Goal: Information Seeking & Learning: Learn about a topic

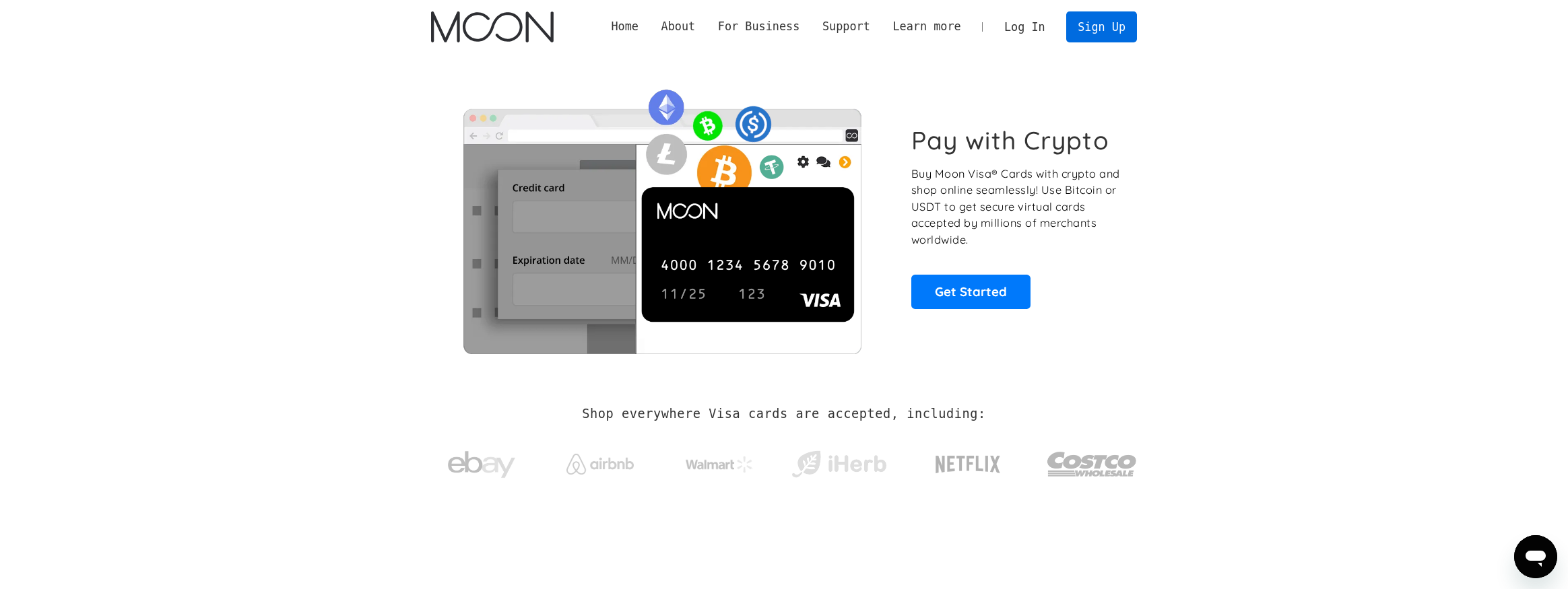
click at [1111, 33] on link "Sign Up" at bounding box center [1101, 26] width 70 height 30
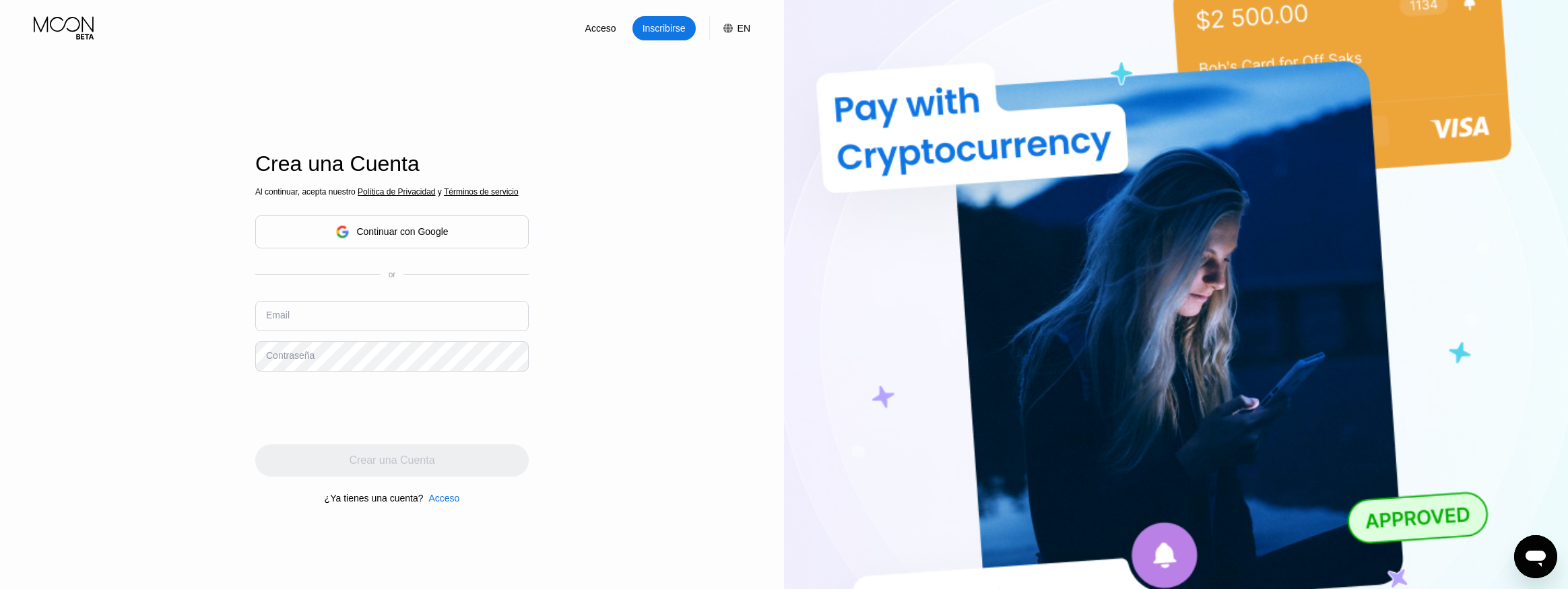
scroll to position [259, 0]
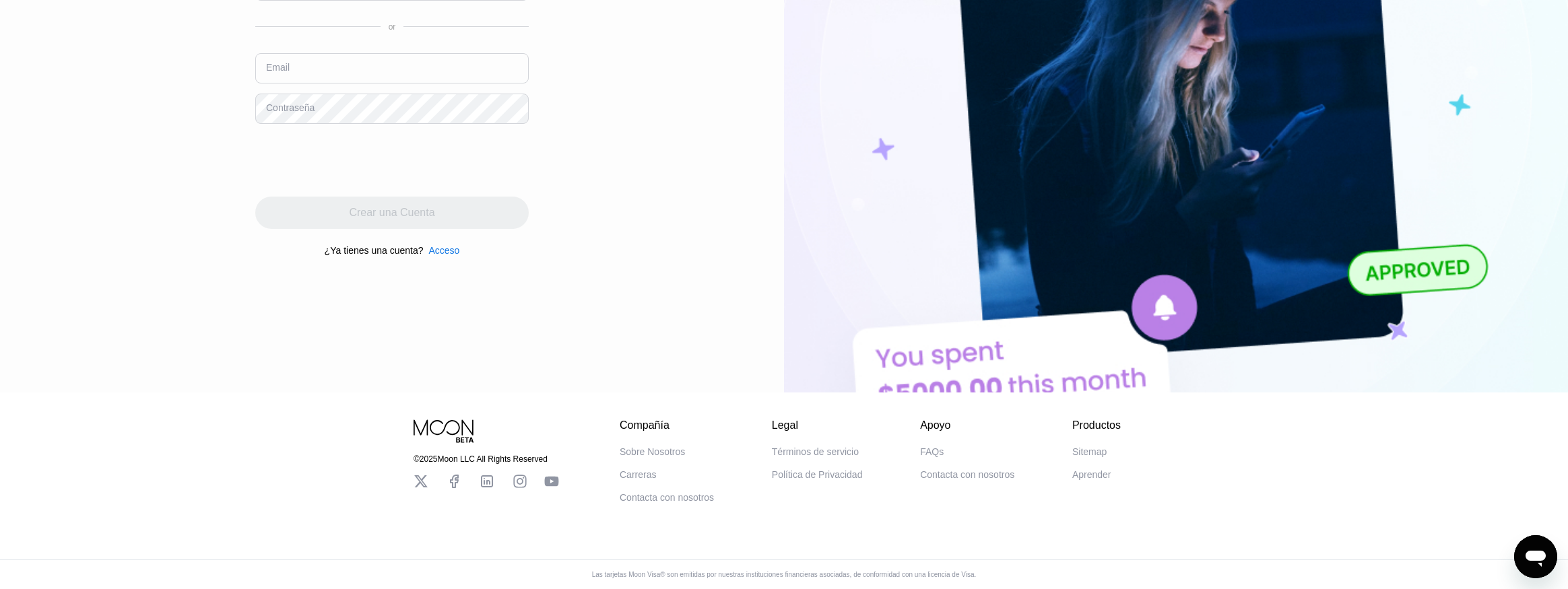
click at [931, 450] on div "FAQs" at bounding box center [931, 451] width 23 height 11
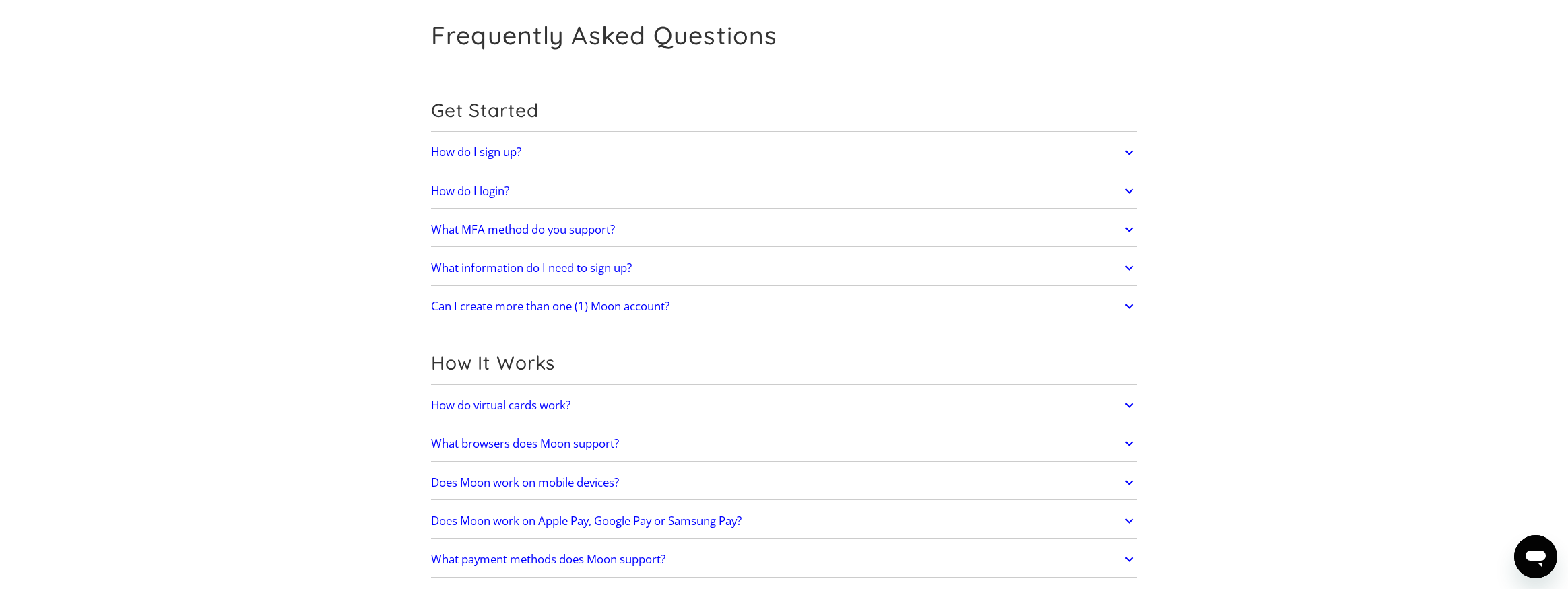
scroll to position [123, 0]
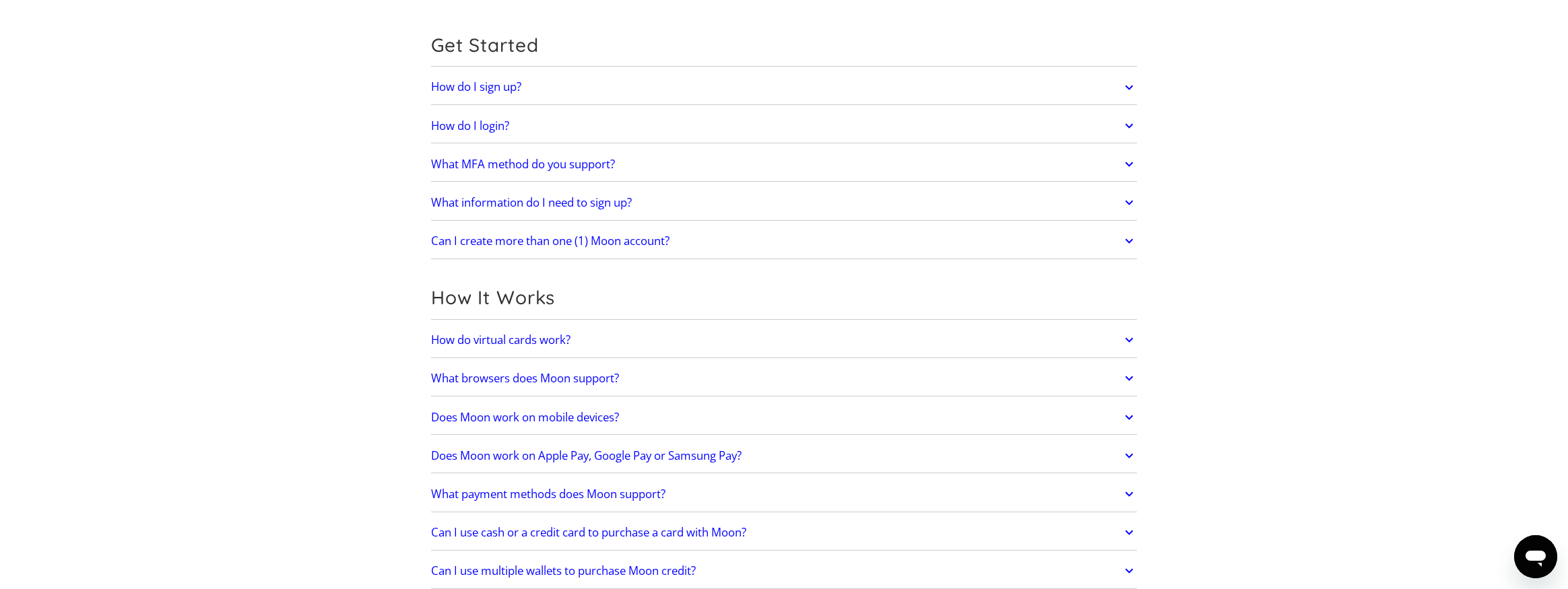
click at [1127, 84] on icon at bounding box center [1128, 87] width 15 height 24
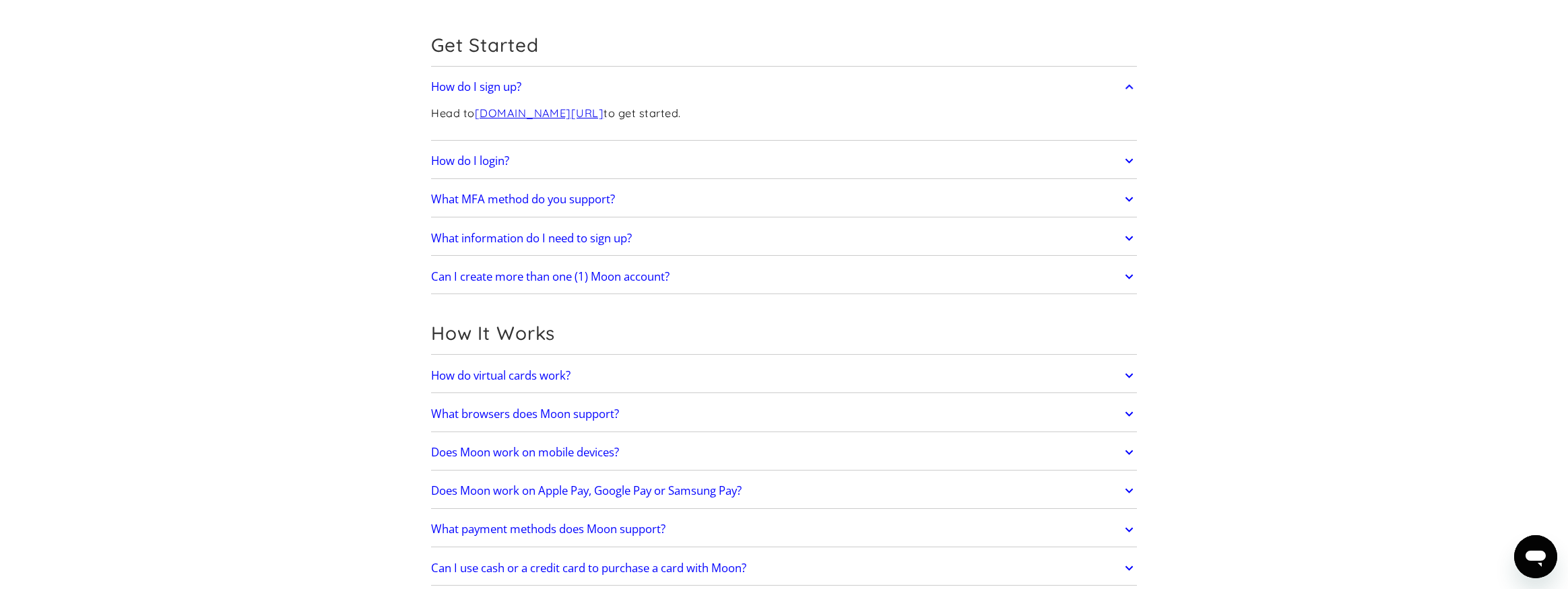
click at [1132, 162] on icon at bounding box center [1128, 161] width 15 height 24
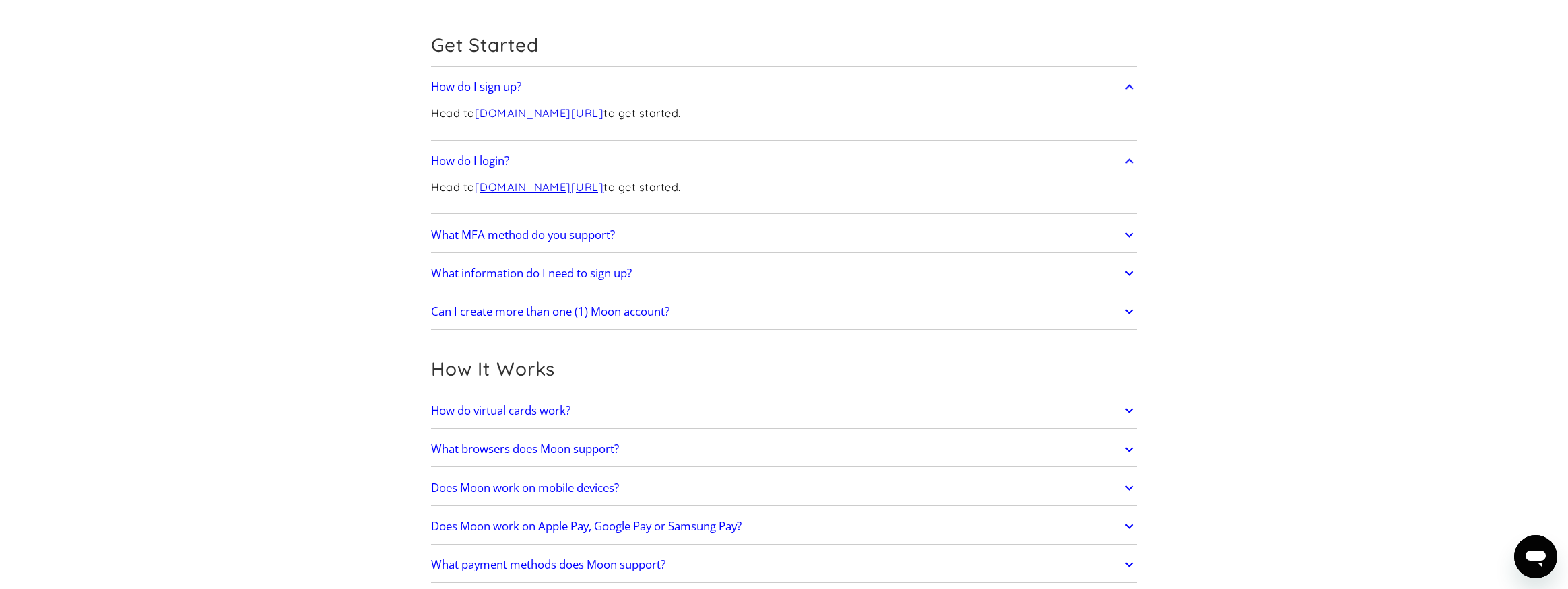
click at [1129, 234] on icon at bounding box center [1129, 235] width 8 height 5
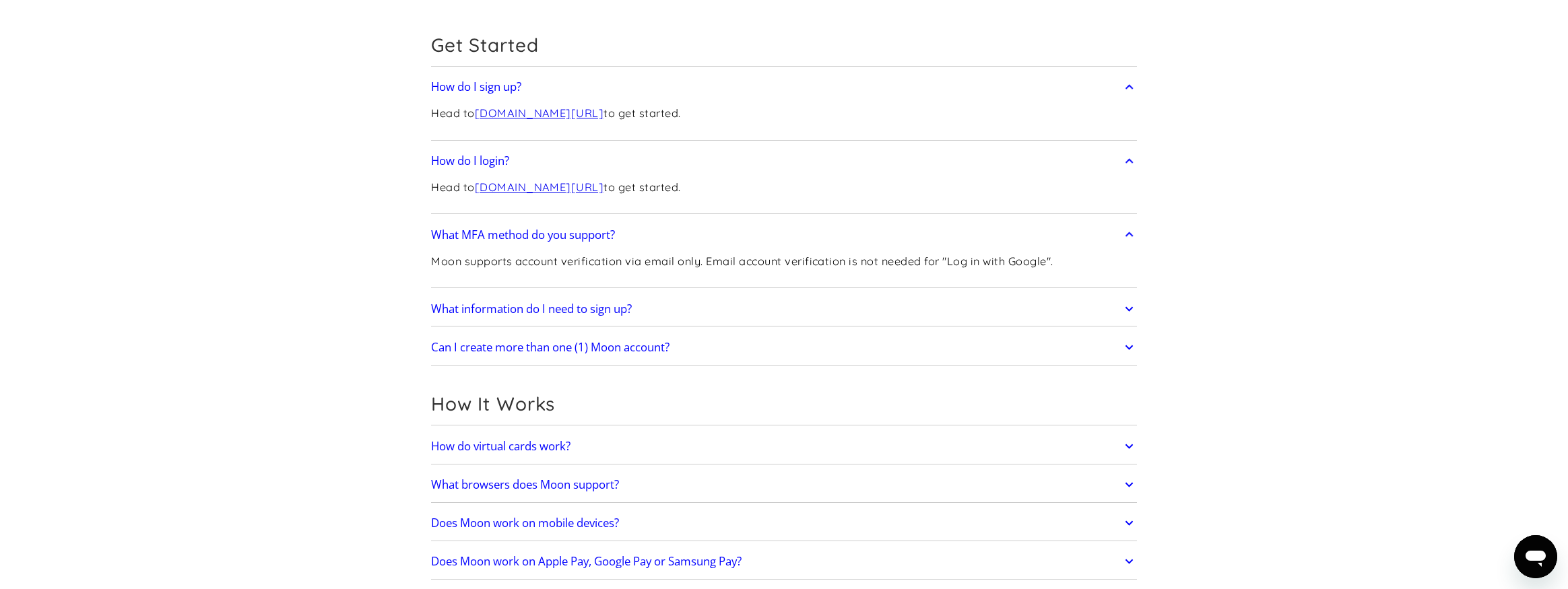
drag, startPoint x: 1119, startPoint y: 344, endPoint x: 1128, endPoint y: 342, distance: 9.2
click at [1119, 344] on link "Can I create more than one (1) Moon account?" at bounding box center [783, 347] width 706 height 28
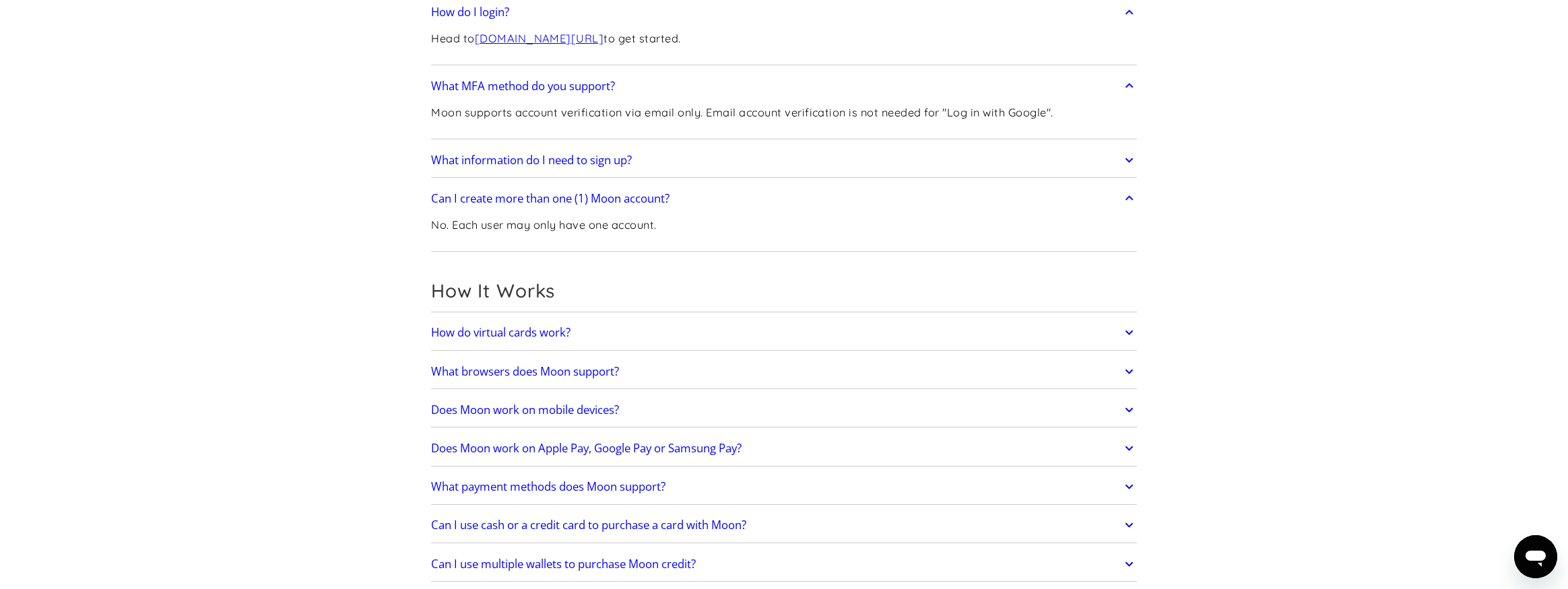
scroll to position [371, 0]
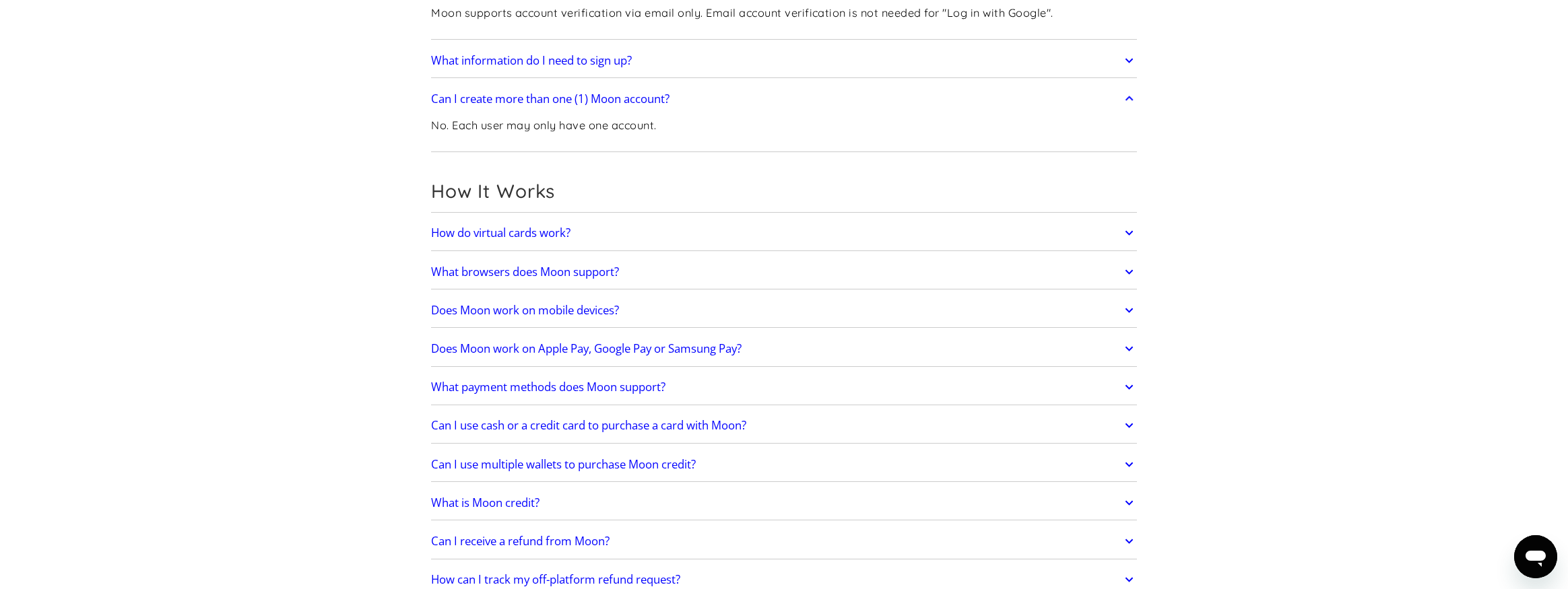
click at [1122, 381] on icon at bounding box center [1128, 387] width 15 height 24
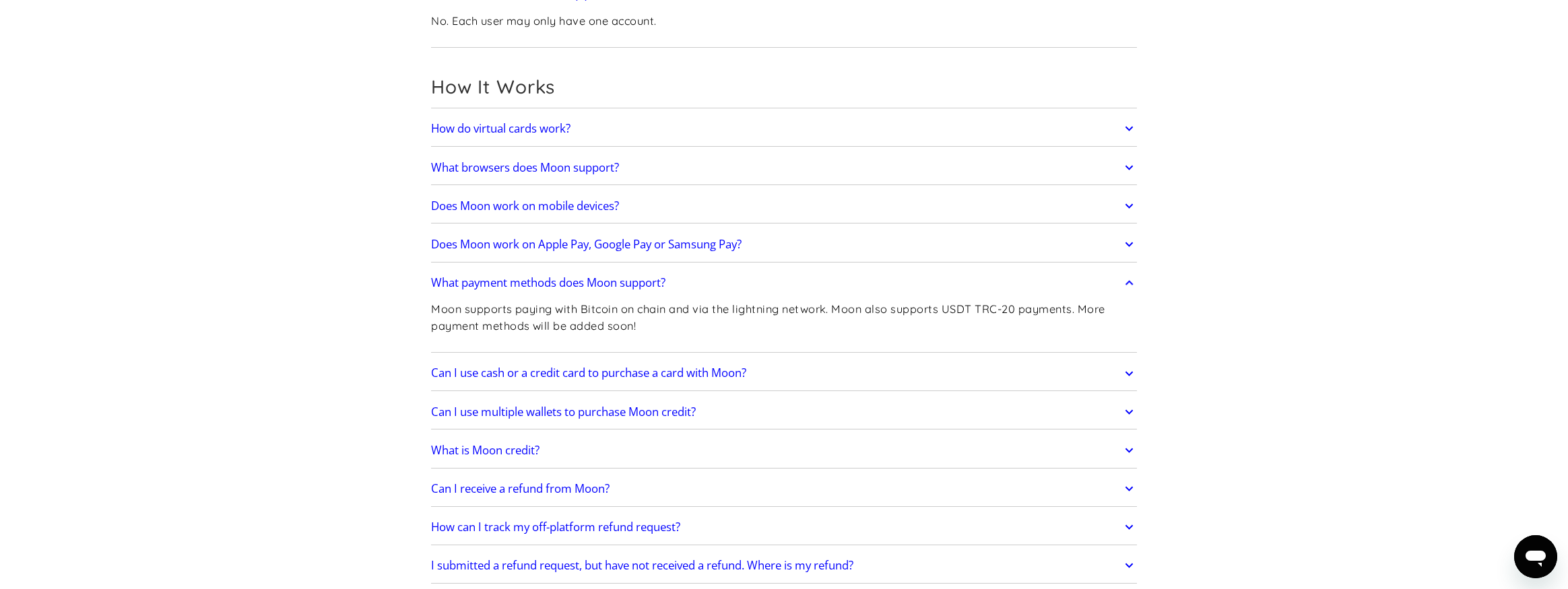
scroll to position [535, 0]
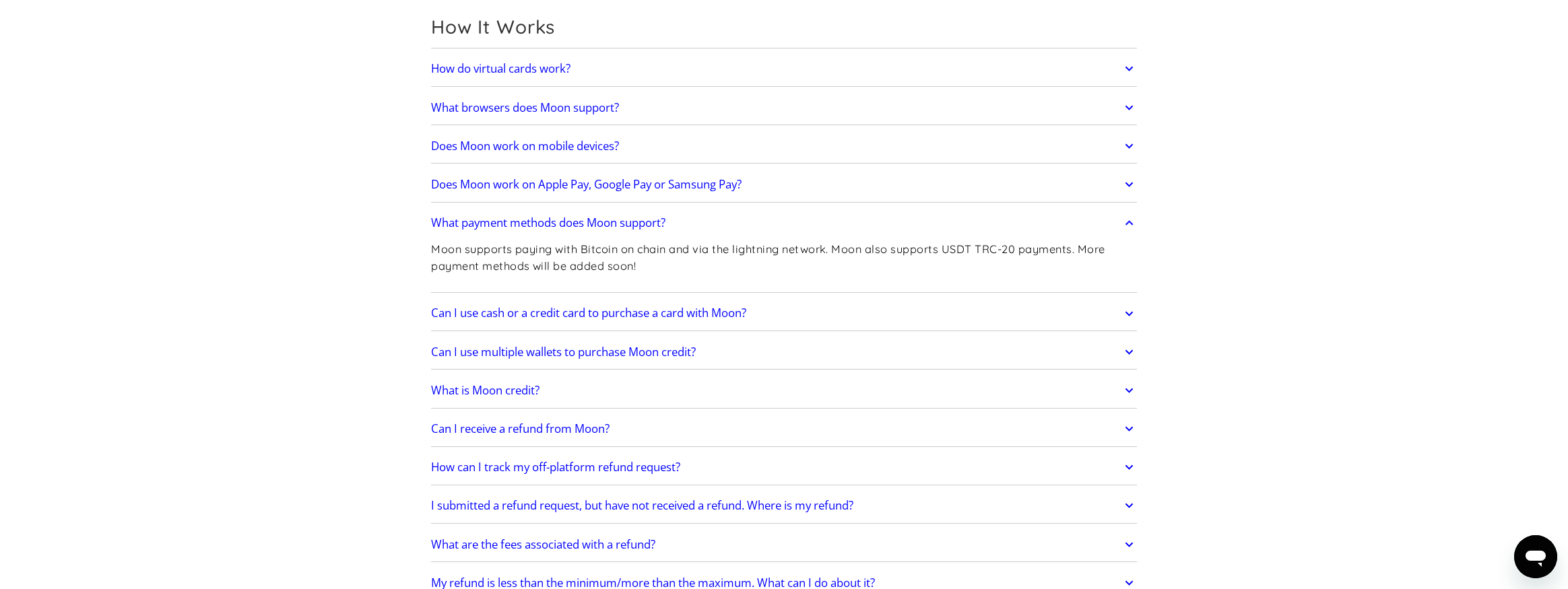
click at [1119, 385] on link "What is Moon credit?" at bounding box center [783, 390] width 706 height 28
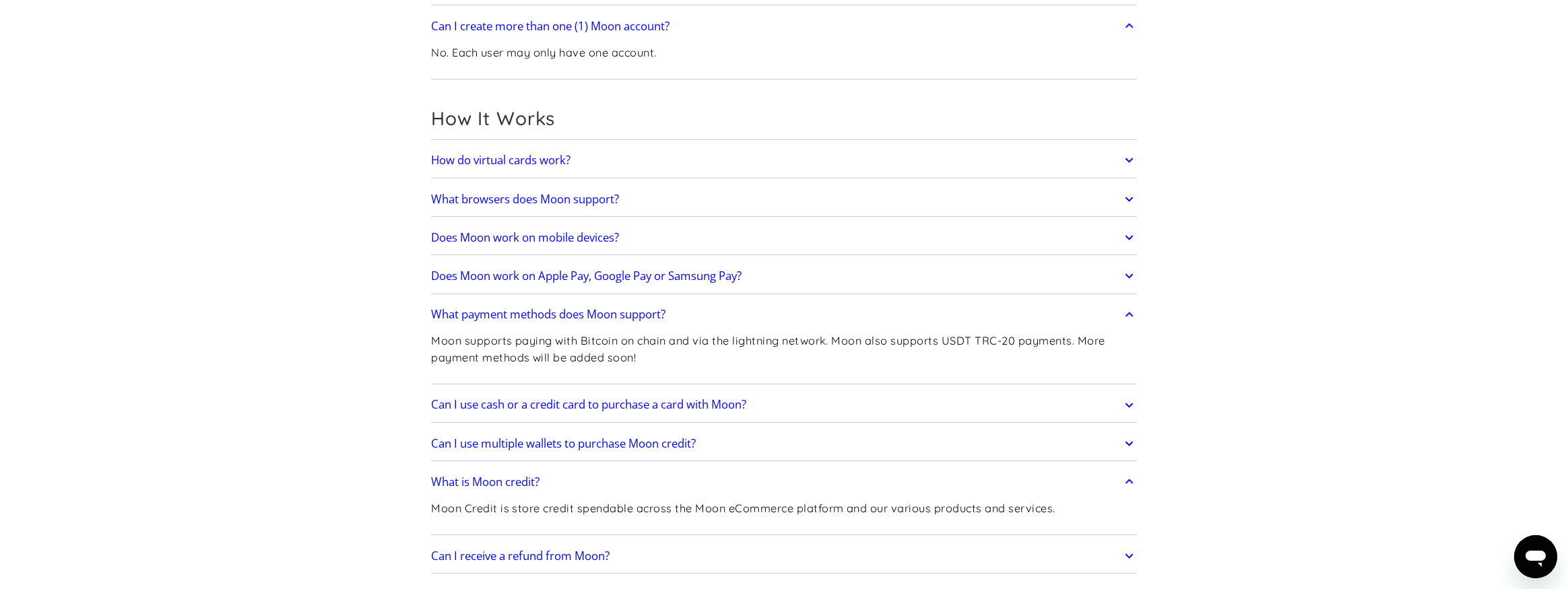
scroll to position [441, 0]
click at [1132, 406] on icon at bounding box center [1129, 408] width 8 height 5
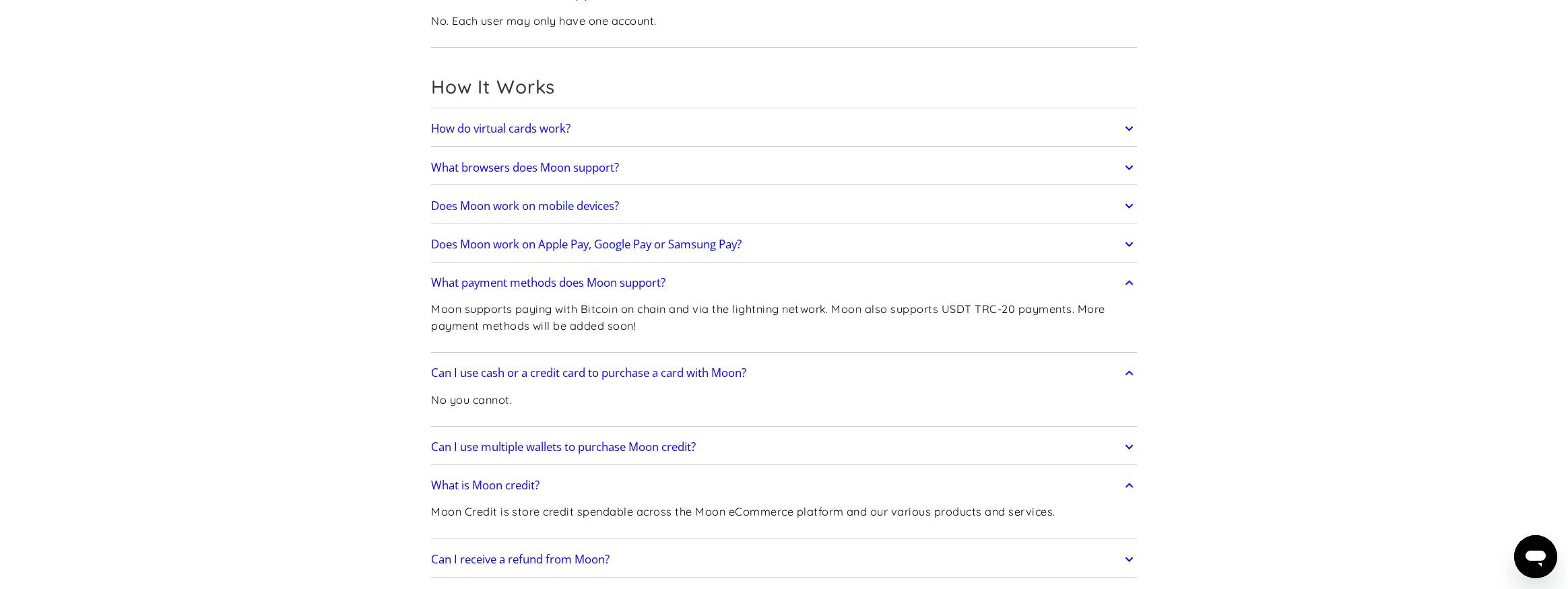
scroll to position [478, 0]
click at [1131, 438] on icon at bounding box center [1128, 444] width 15 height 24
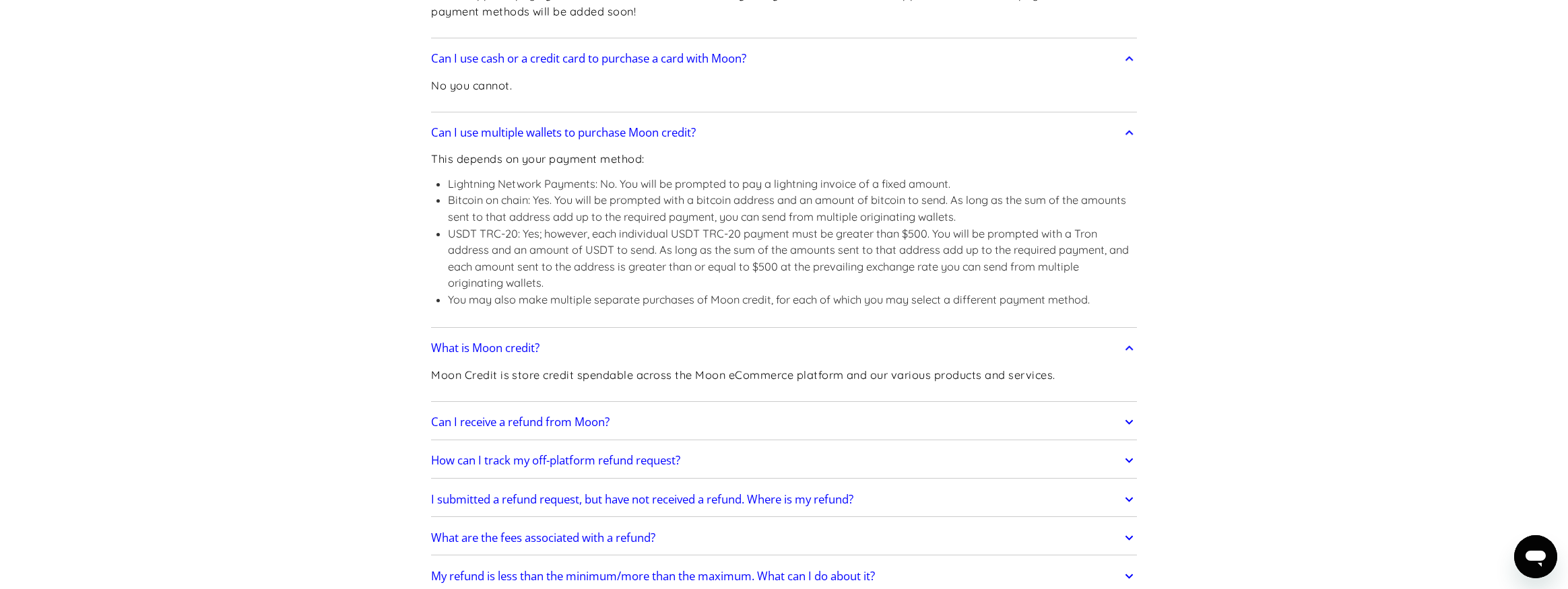
scroll to position [809, 0]
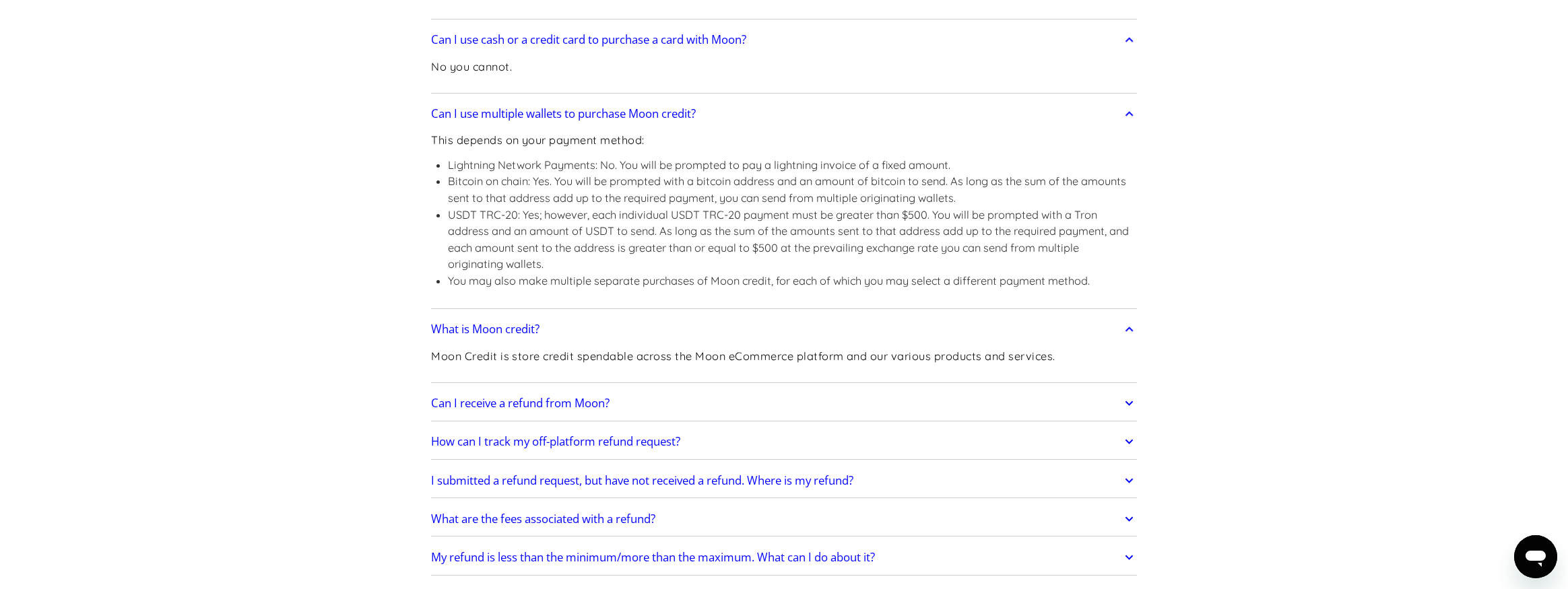
click at [1122, 401] on icon at bounding box center [1128, 403] width 15 height 24
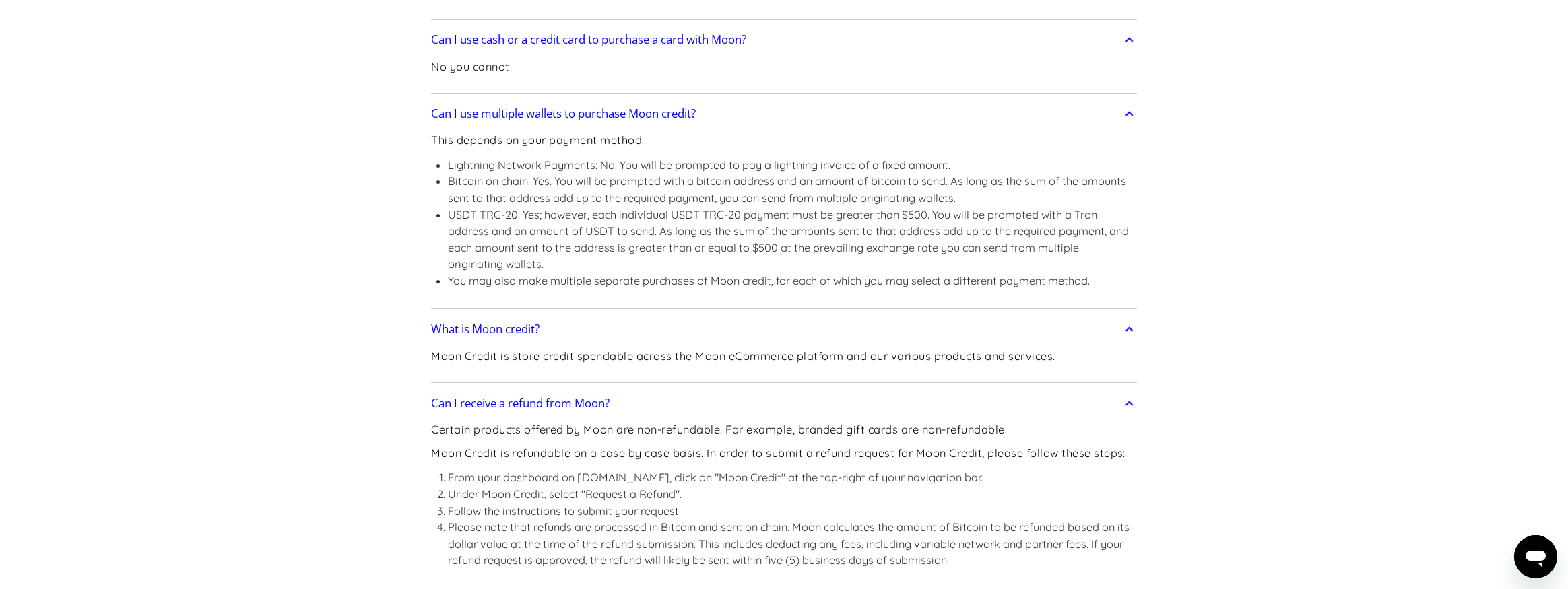
click at [1124, 401] on icon at bounding box center [1128, 403] width 15 height 24
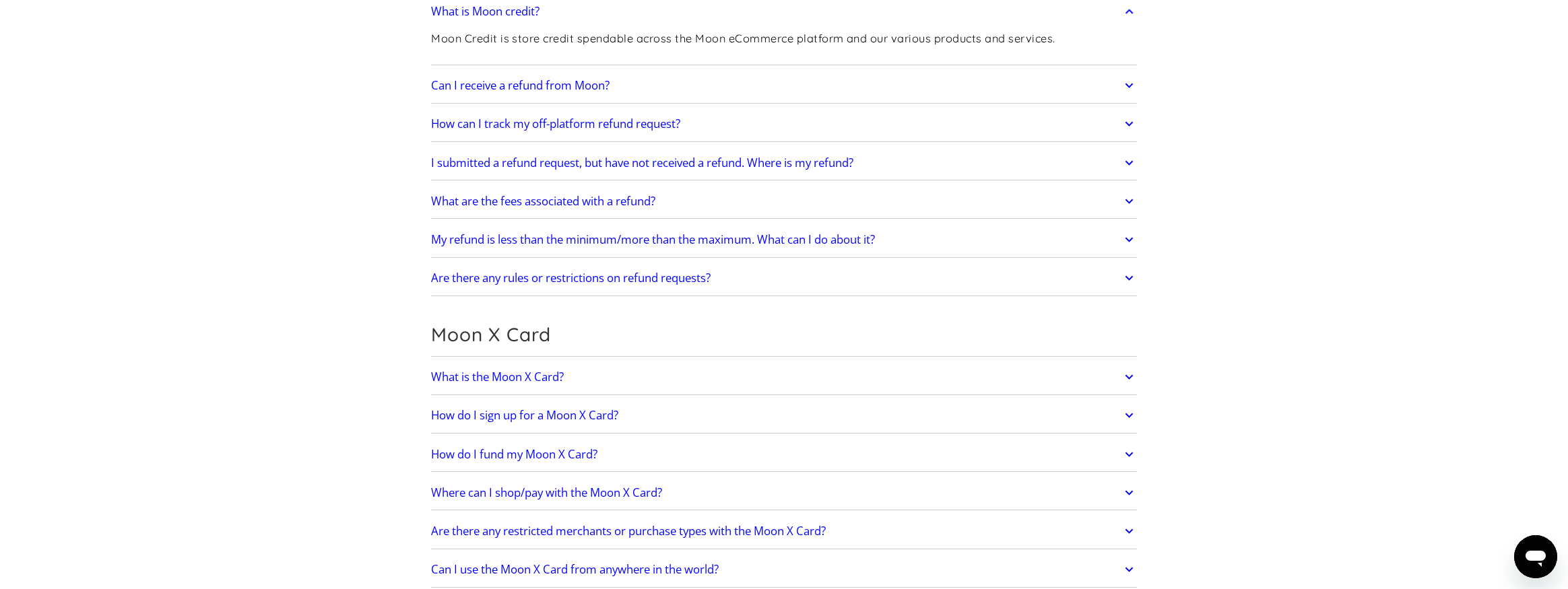
scroll to position [1157, 0]
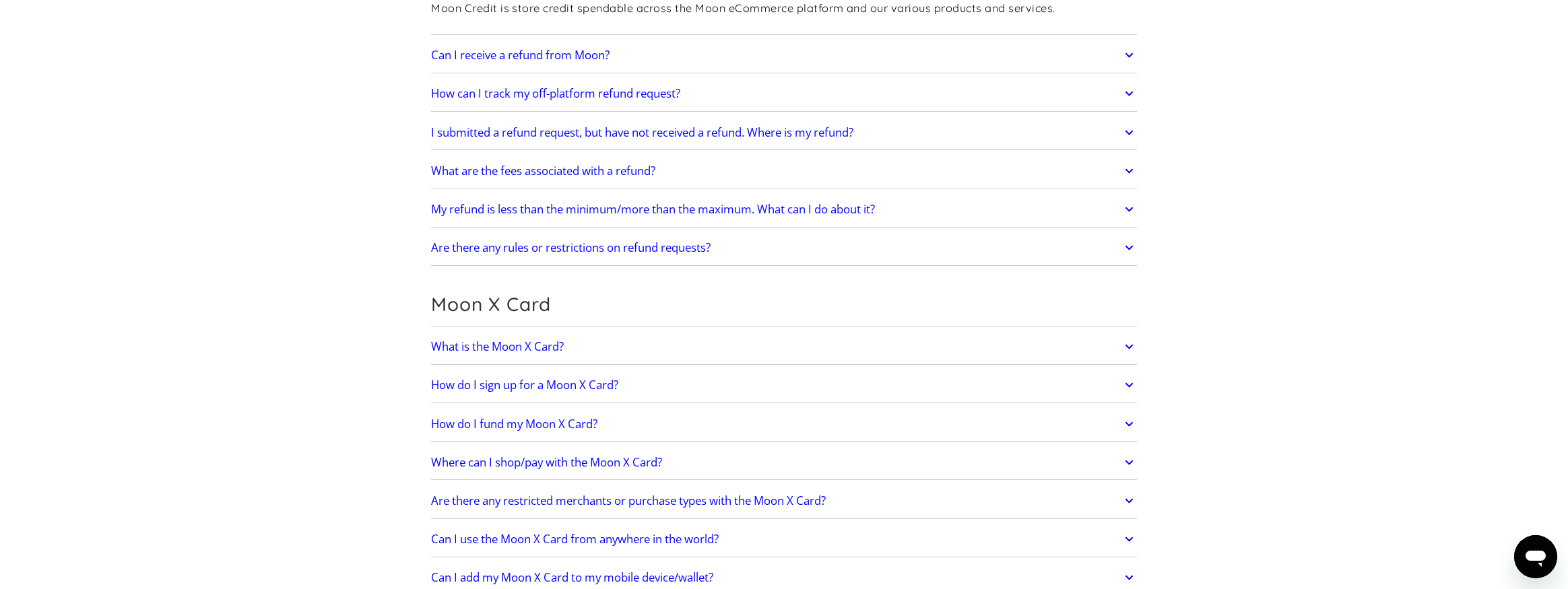
click at [1128, 450] on icon at bounding box center [1128, 462] width 15 height 24
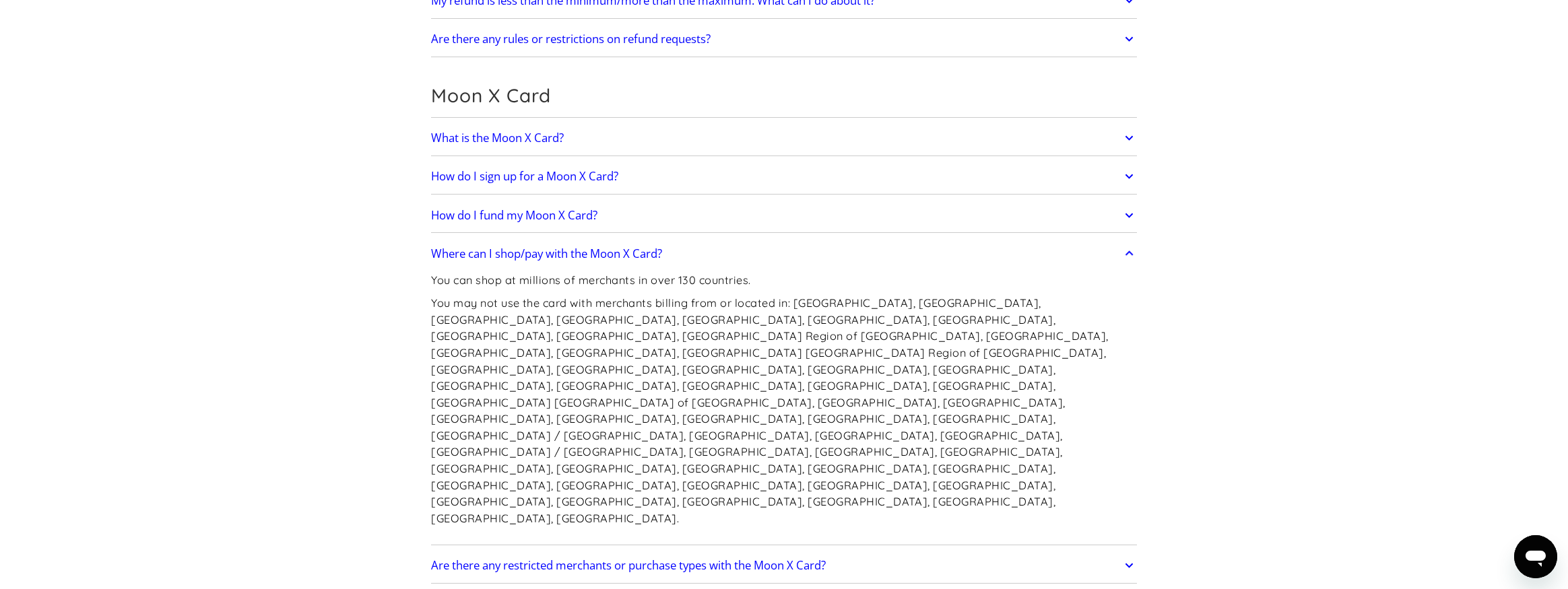
scroll to position [1435, 0]
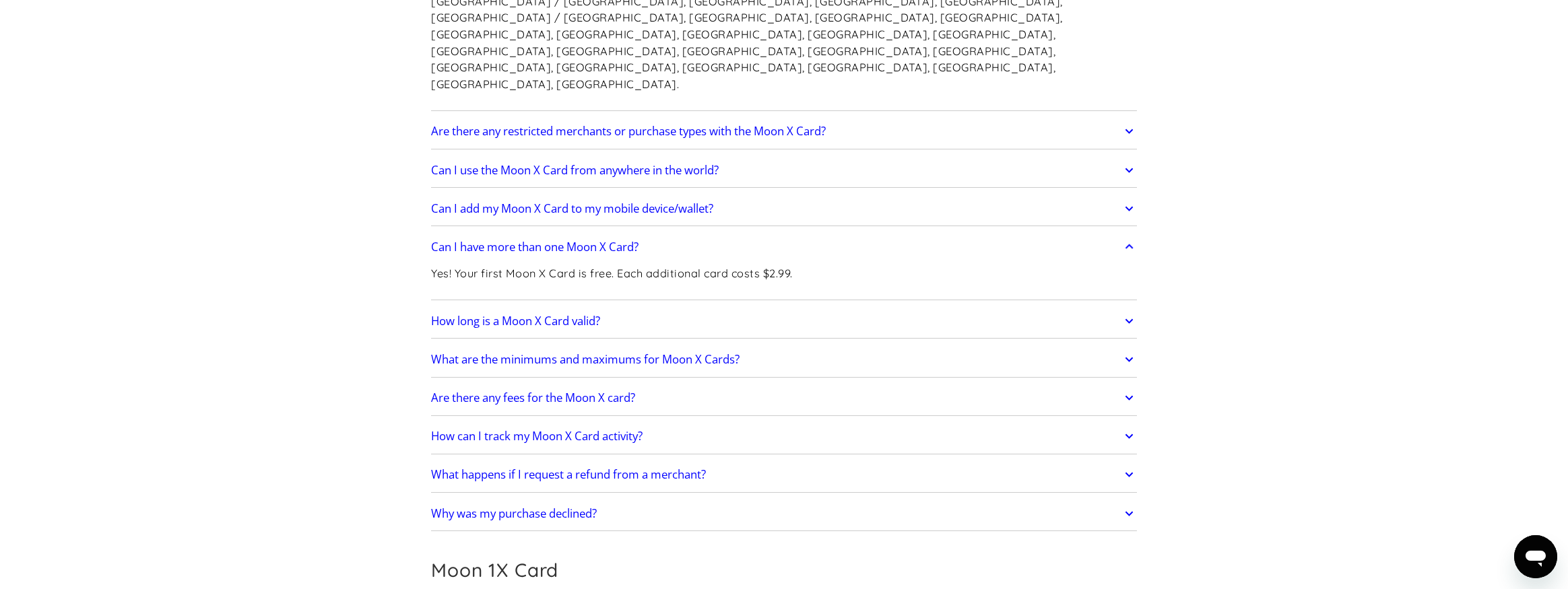
scroll to position [1871, 0]
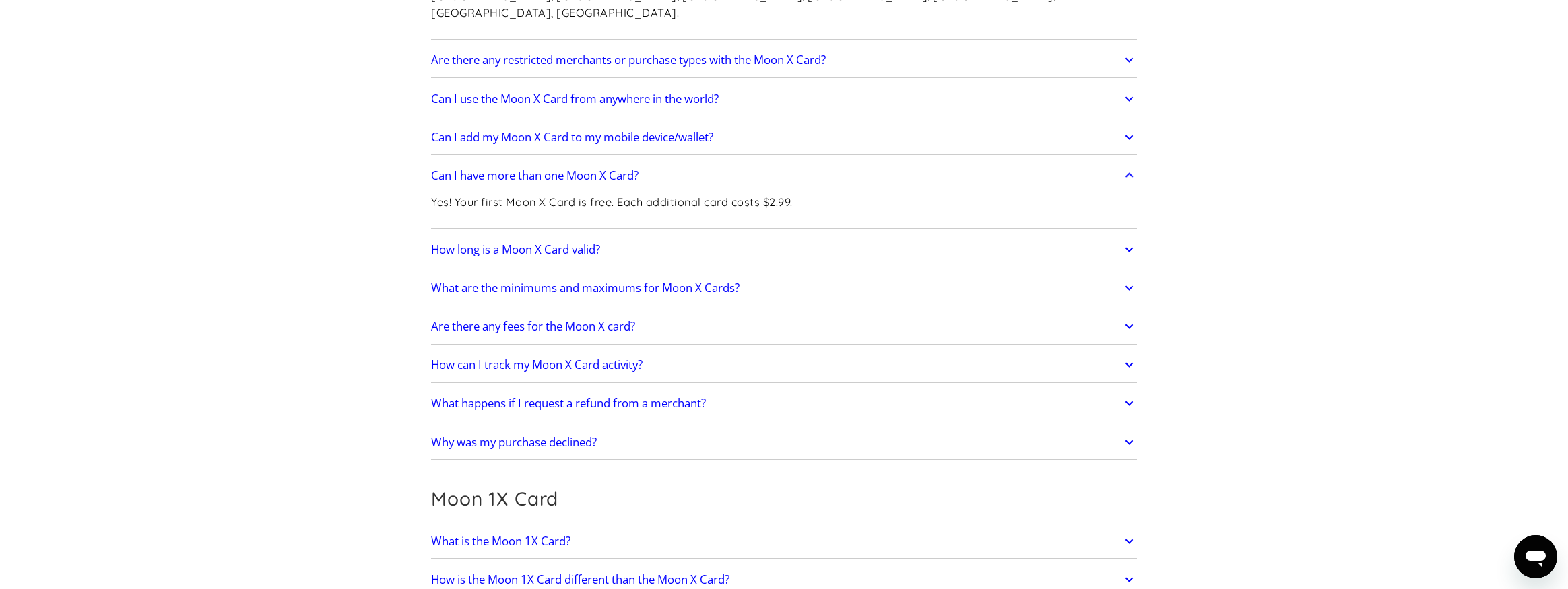
click at [1122, 276] on icon at bounding box center [1128, 288] width 15 height 24
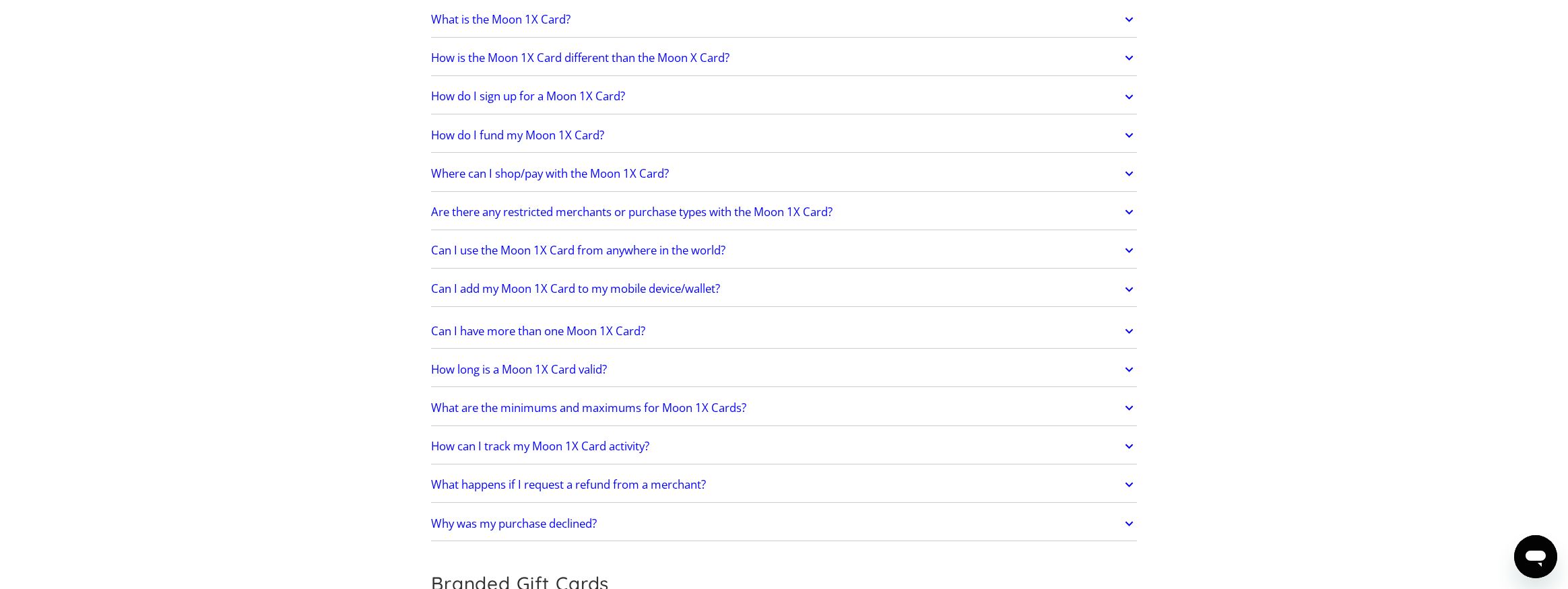
scroll to position [2425, 0]
click at [1129, 475] on icon at bounding box center [1128, 487] width 15 height 24
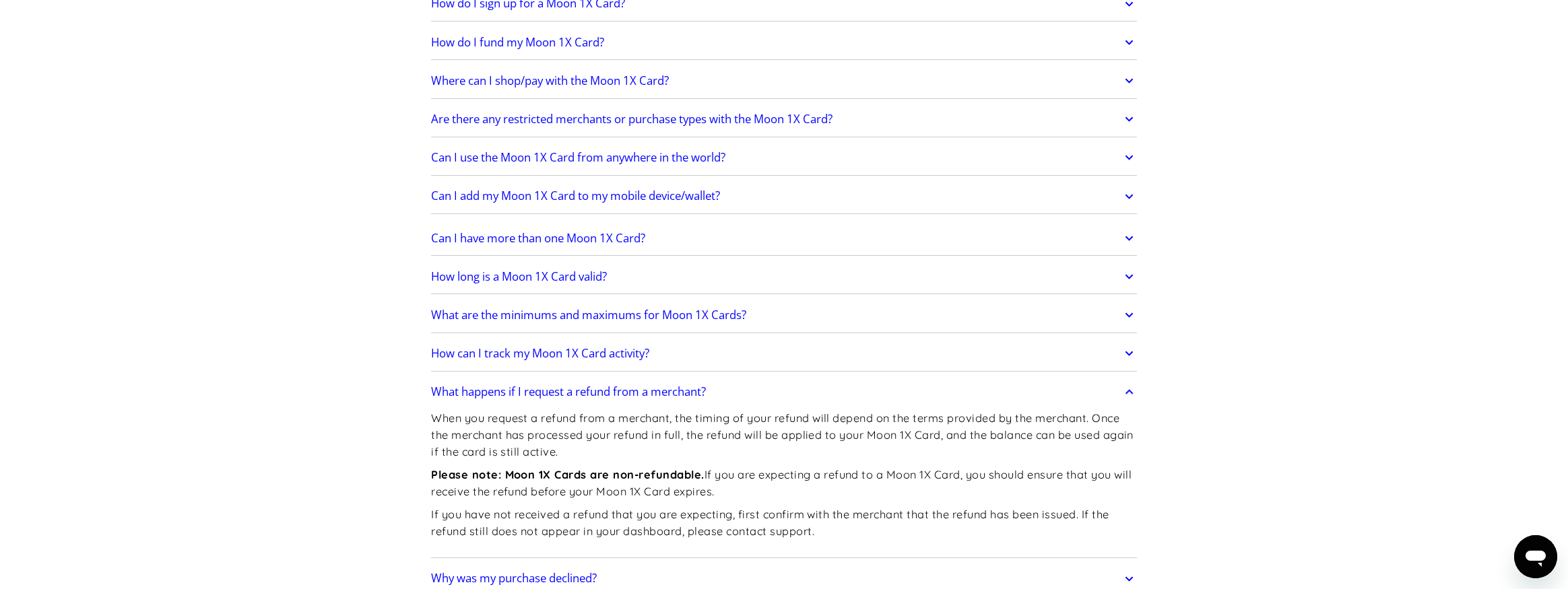
scroll to position [2598, 0]
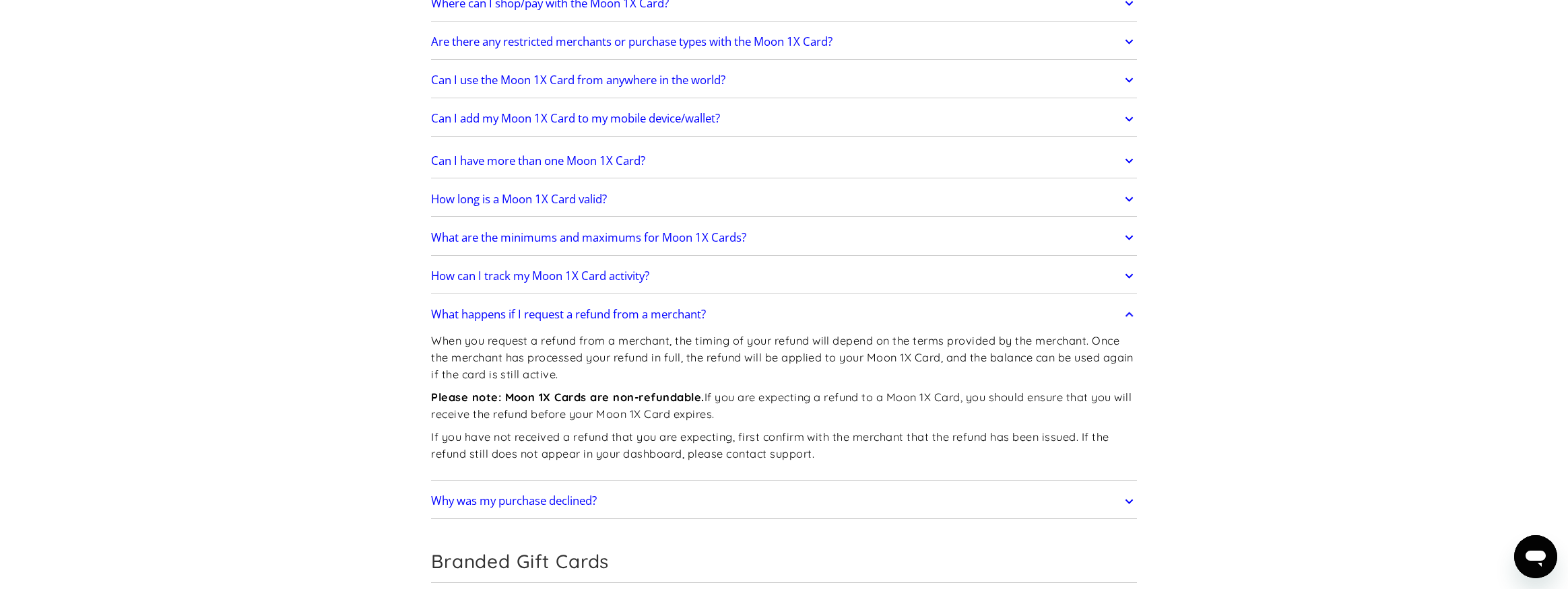
click at [1125, 490] on icon at bounding box center [1128, 502] width 15 height 24
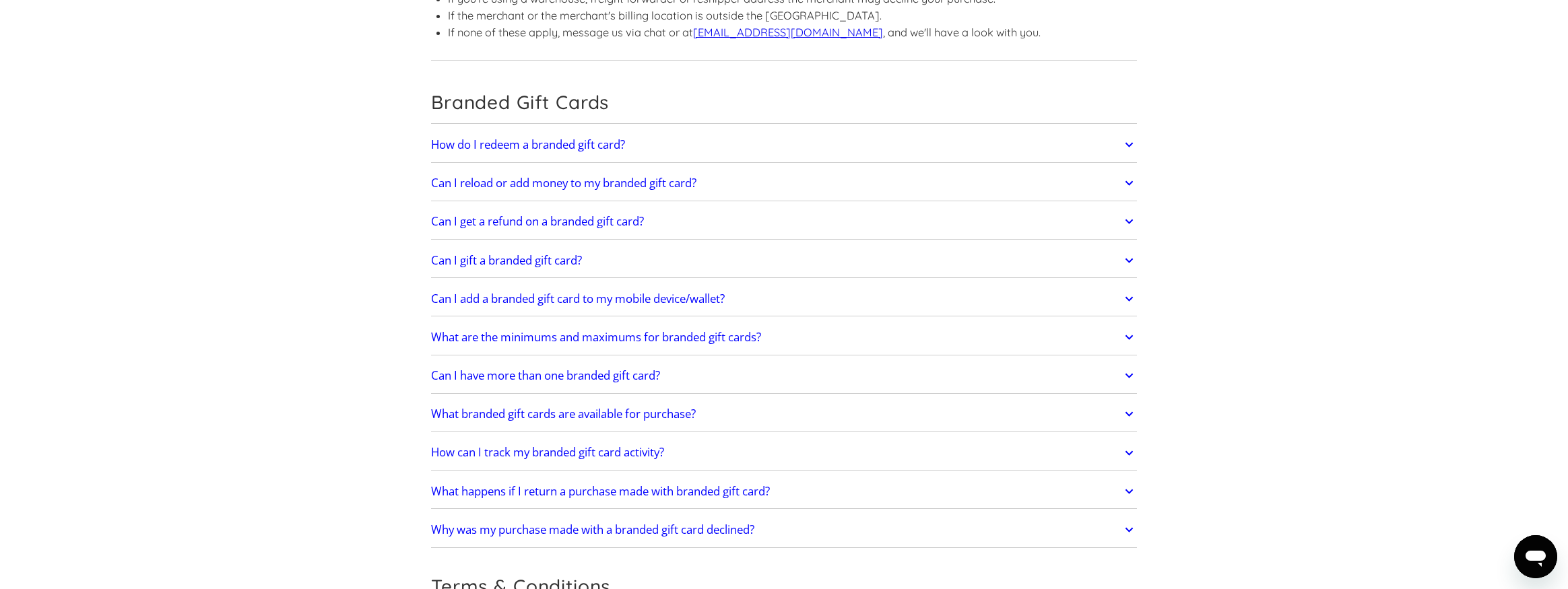
scroll to position [3113, 0]
